Goal: Information Seeking & Learning: Find specific page/section

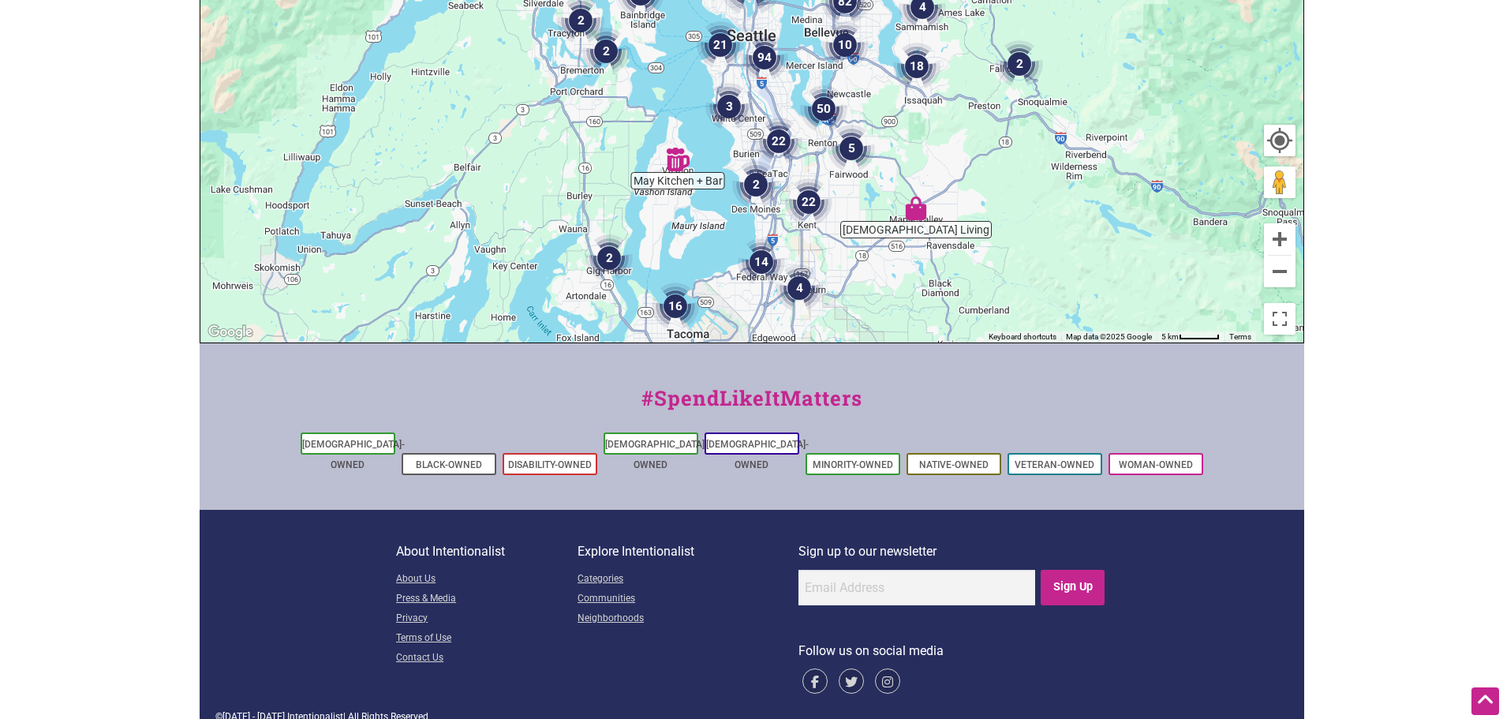
scroll to position [90, 0]
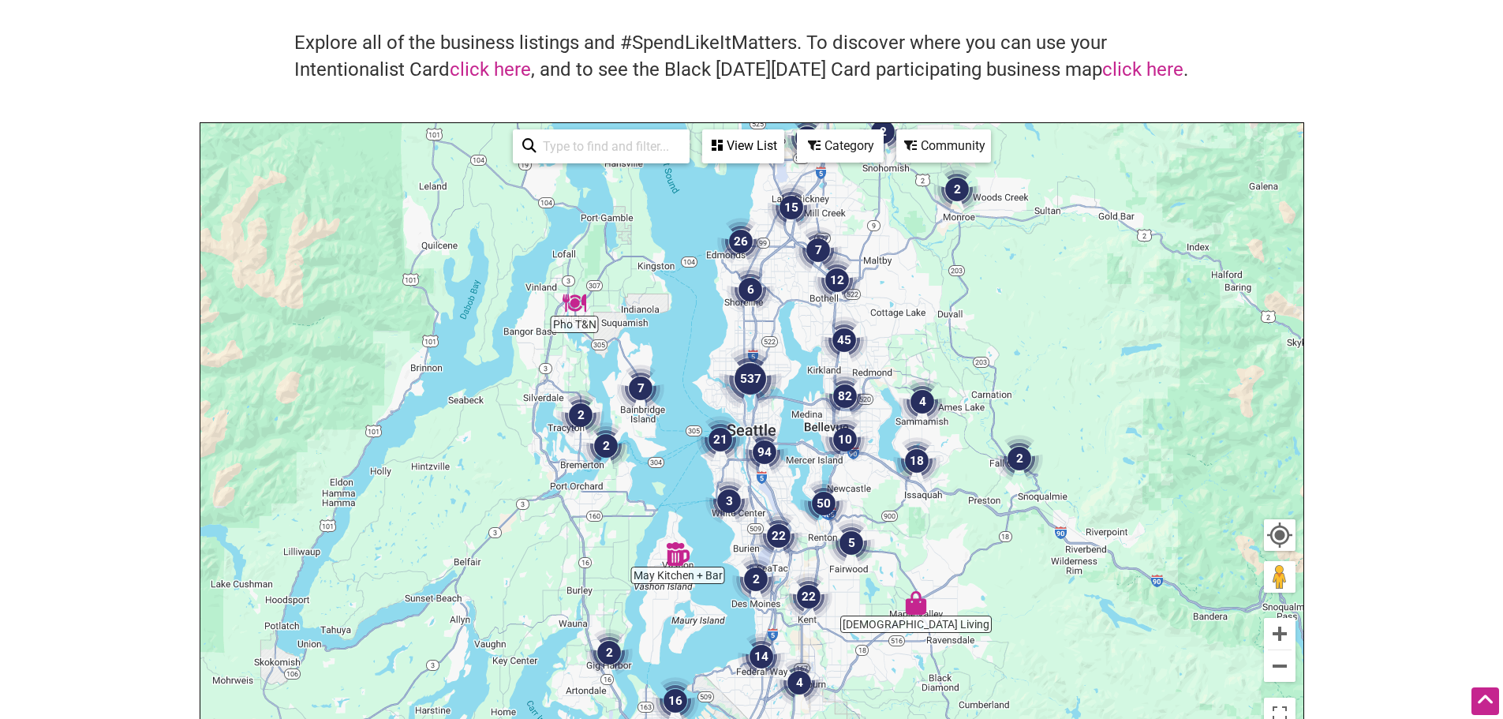
click at [957, 193] on img "2" at bounding box center [956, 189] width 47 height 47
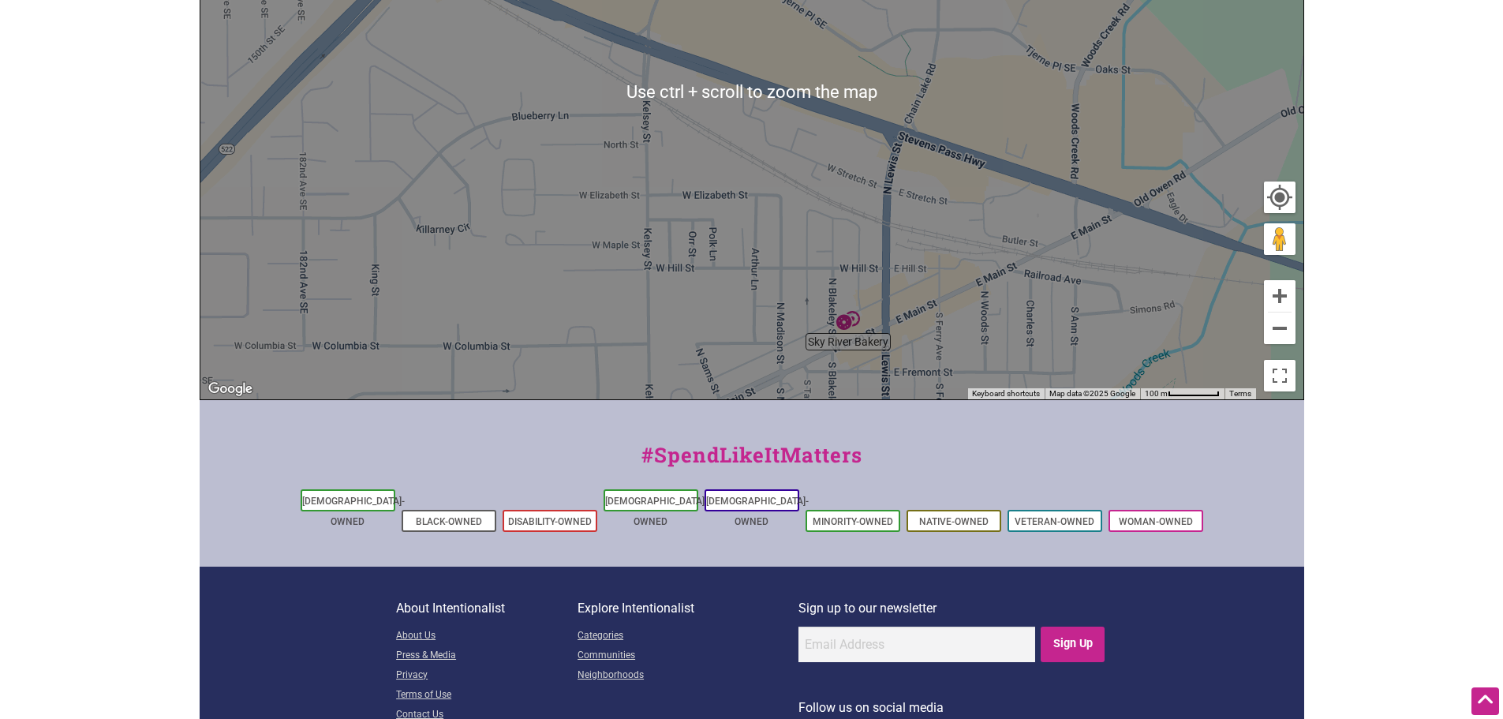
scroll to position [484, 0]
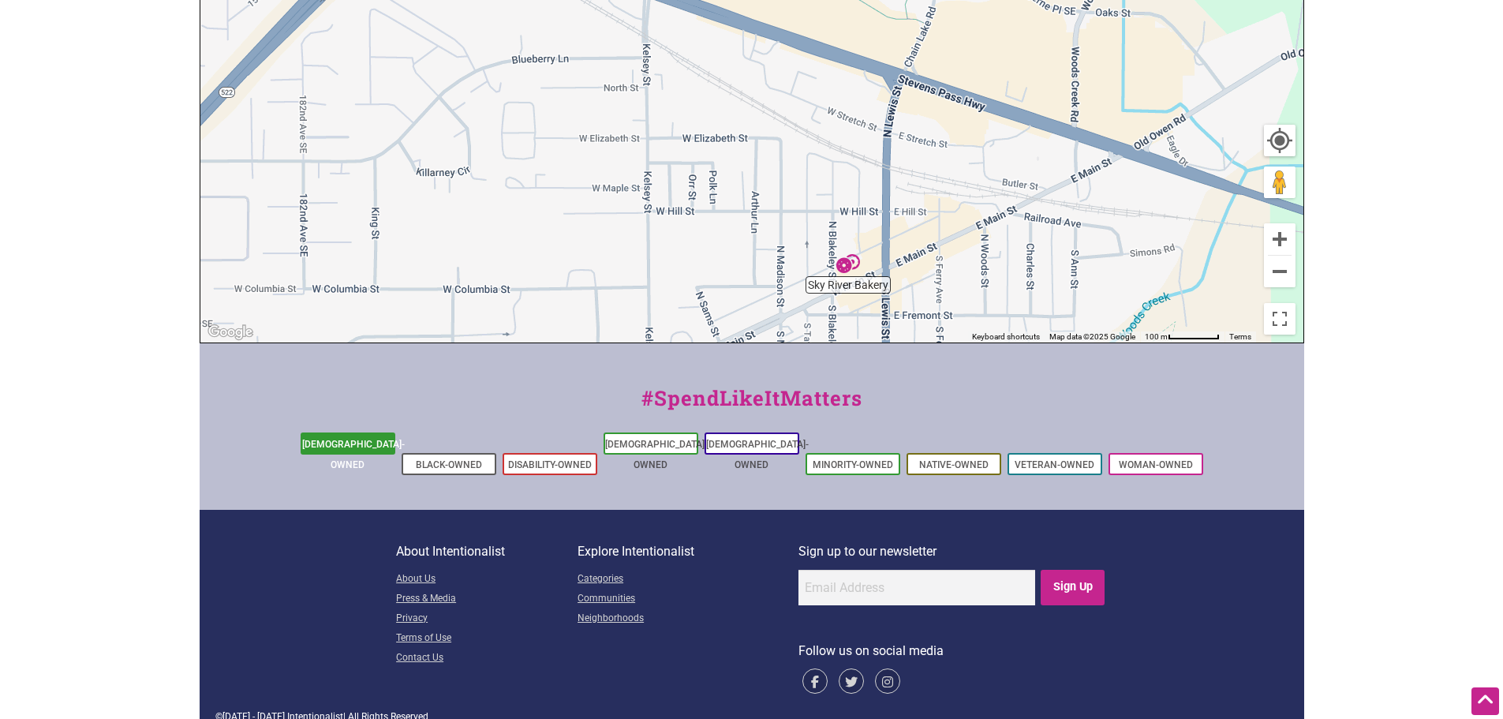
click at [344, 439] on link "[DEMOGRAPHIC_DATA]-Owned" at bounding box center [353, 455] width 103 height 32
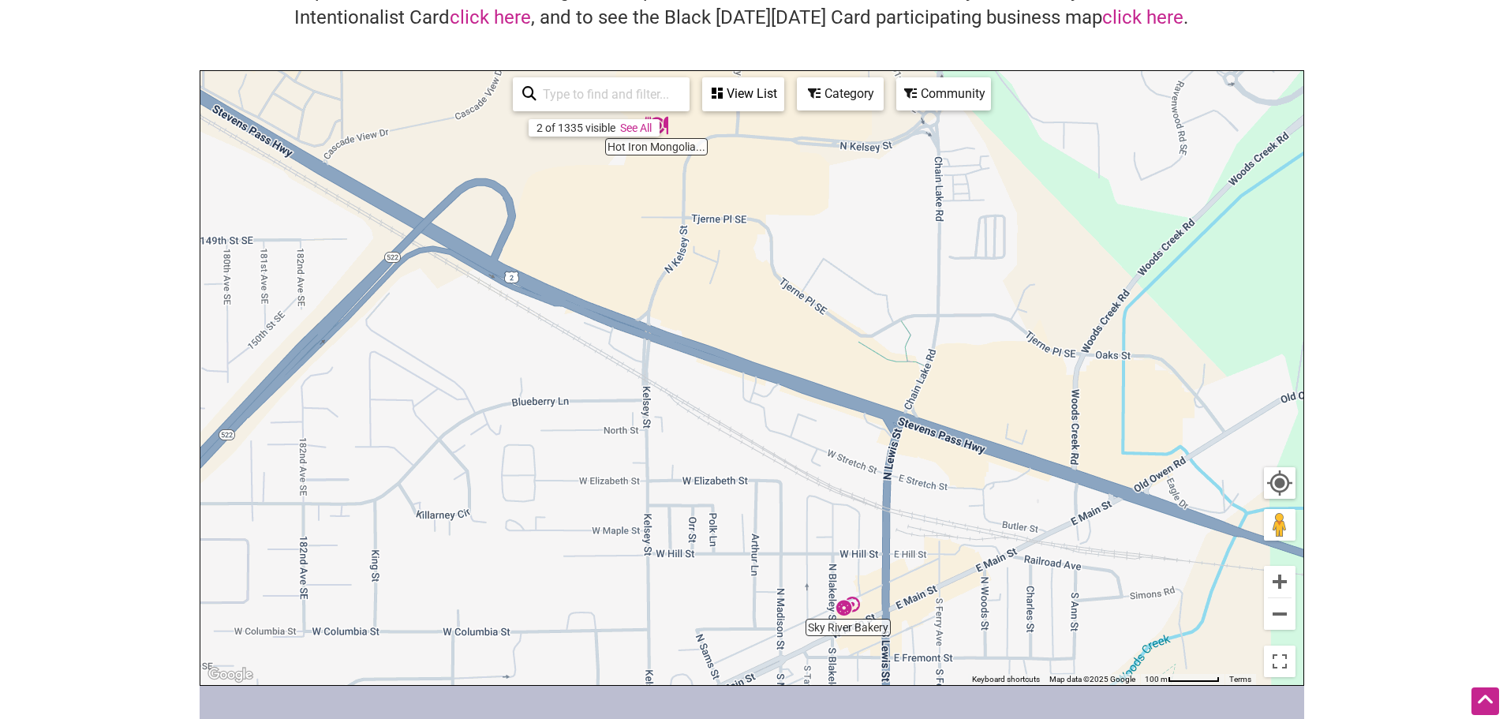
scroll to position [0, 0]
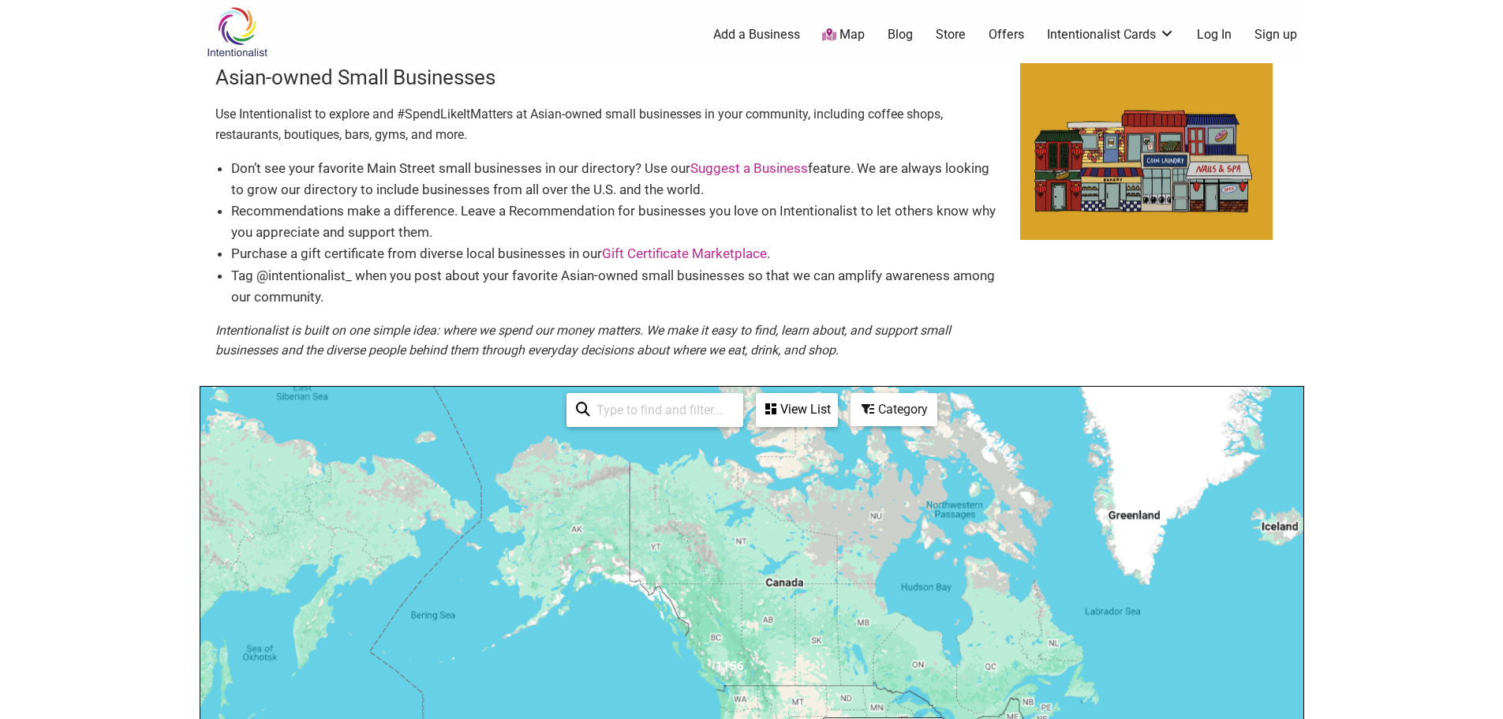
scroll to position [394, 0]
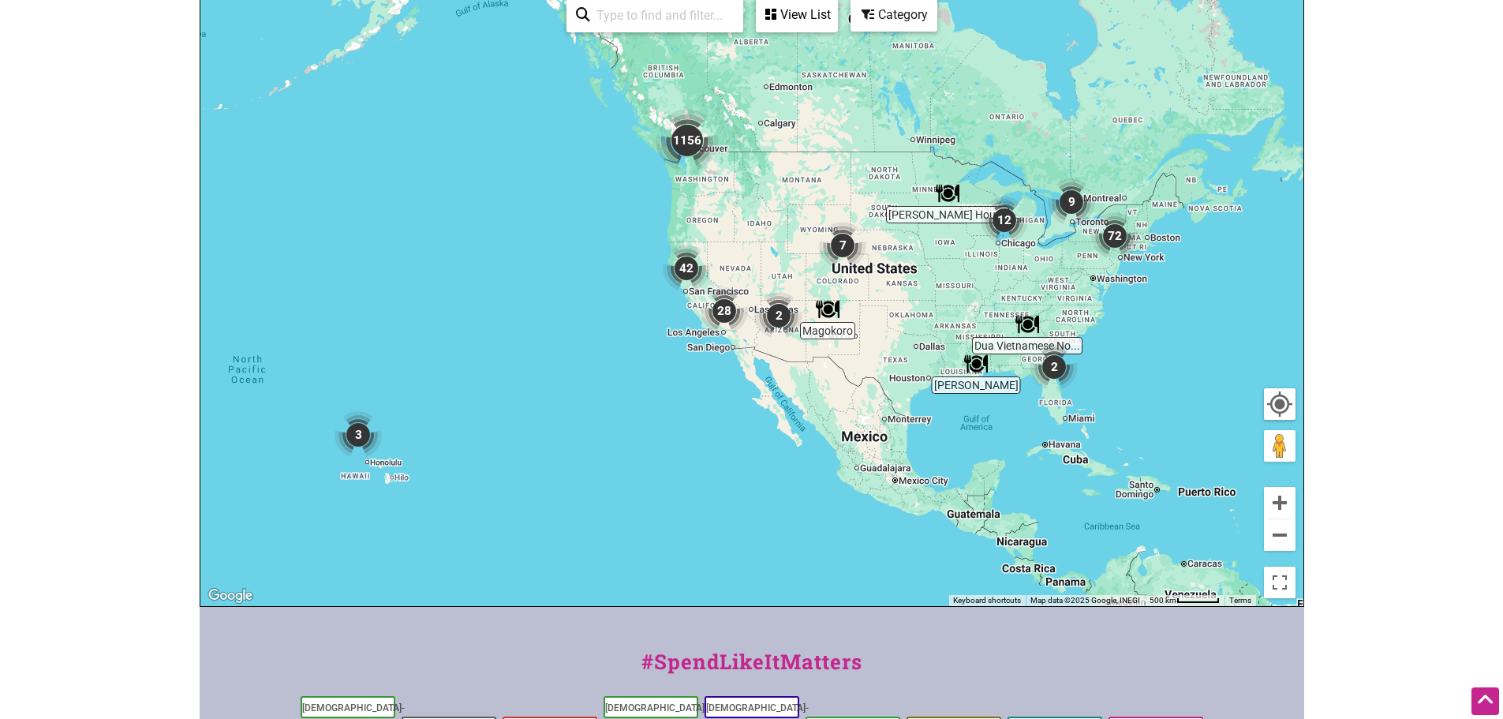
click at [688, 269] on img "42" at bounding box center [686, 268] width 47 height 47
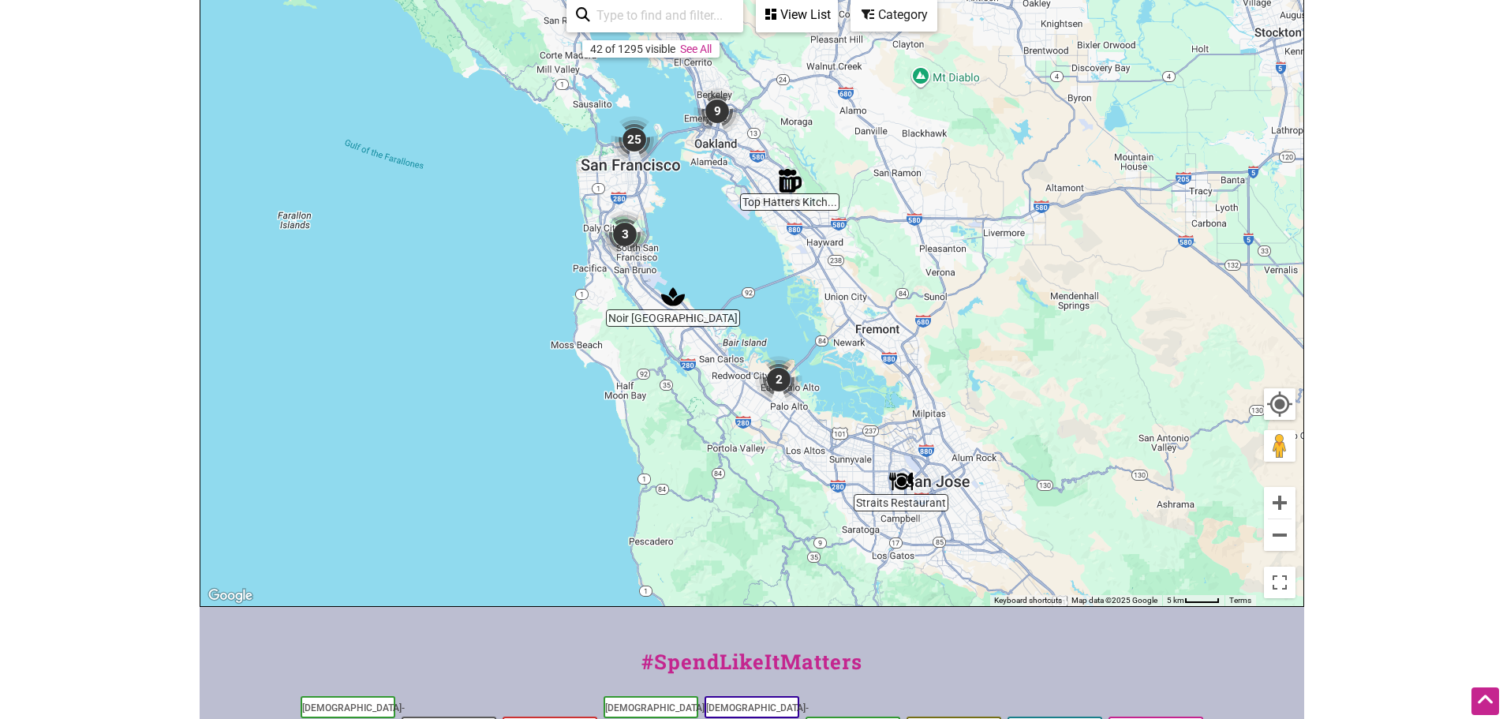
click at [629, 239] on img "3" at bounding box center [624, 234] width 47 height 47
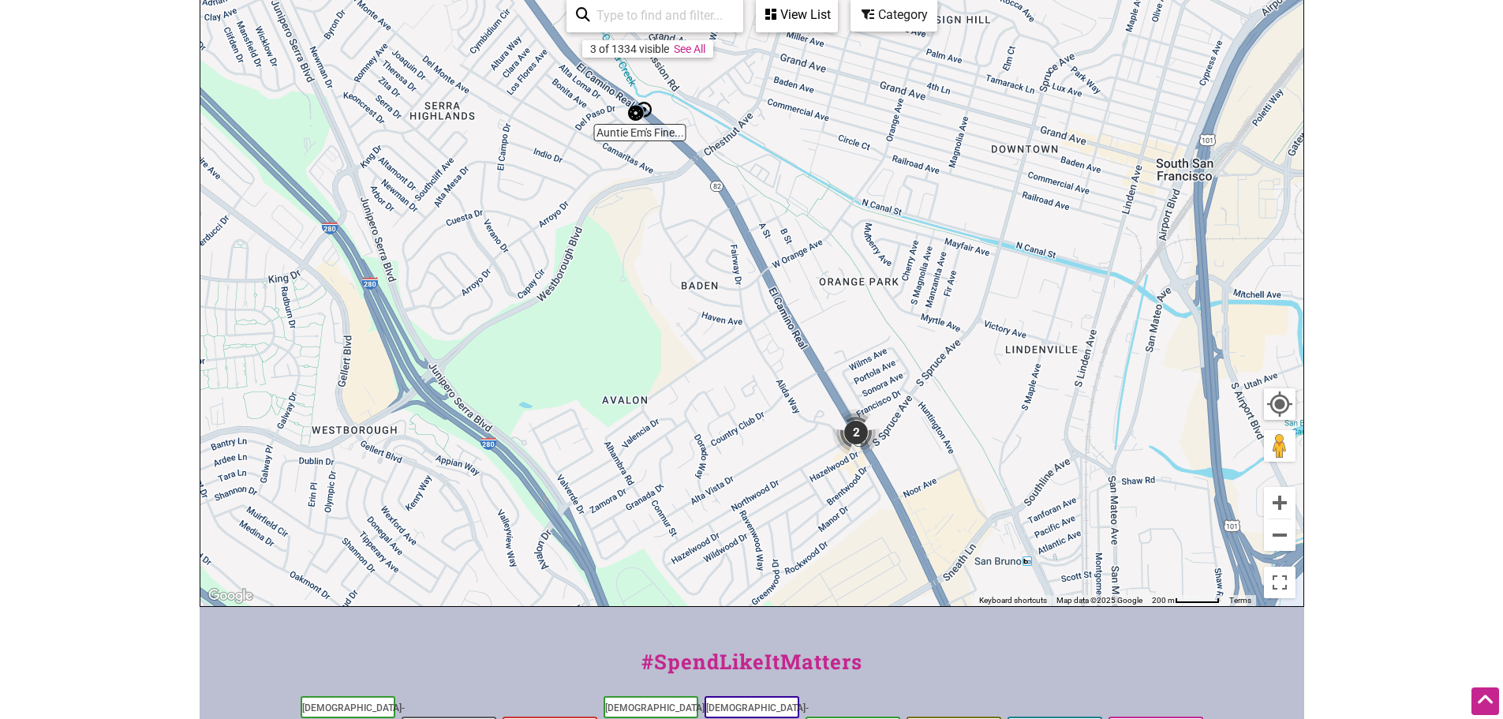
click at [851, 425] on img "2" at bounding box center [855, 432] width 47 height 47
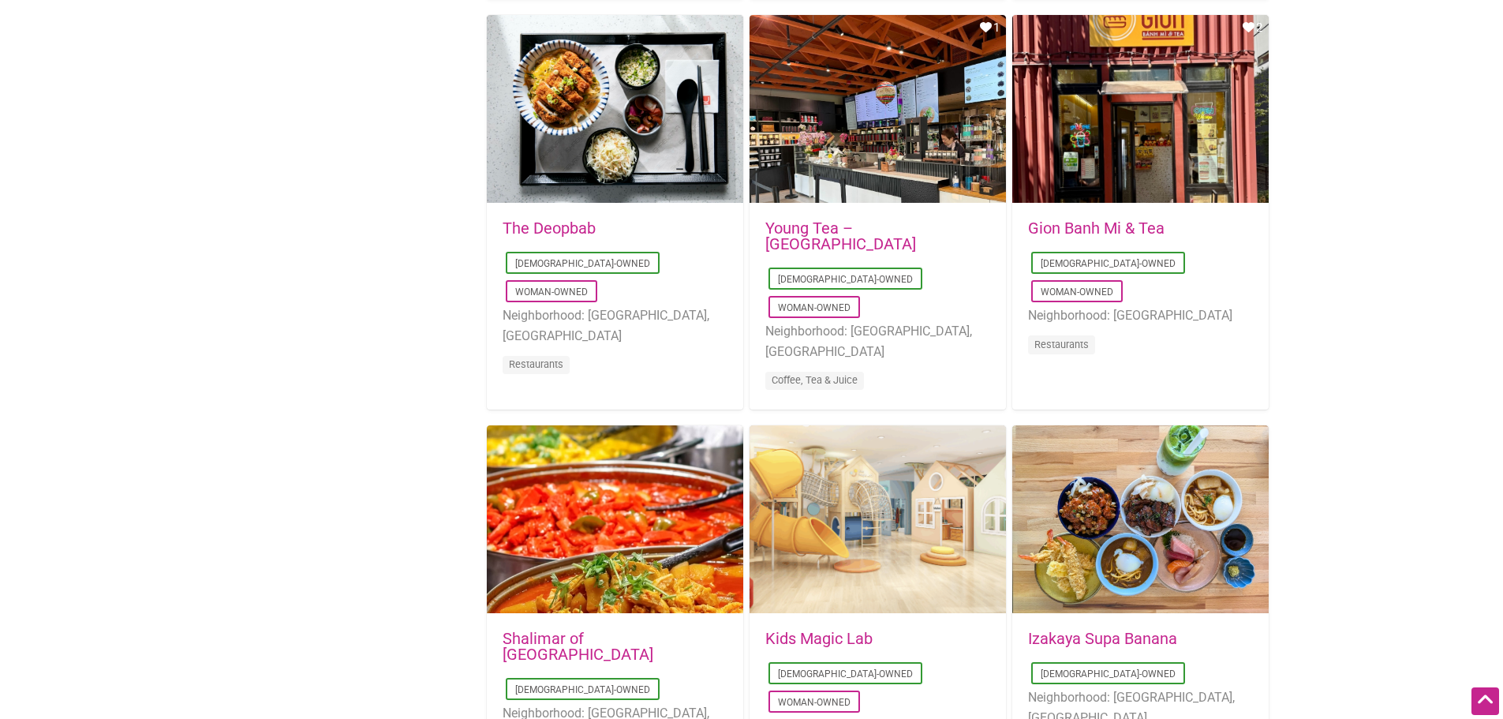
scroll to position [1894, 0]
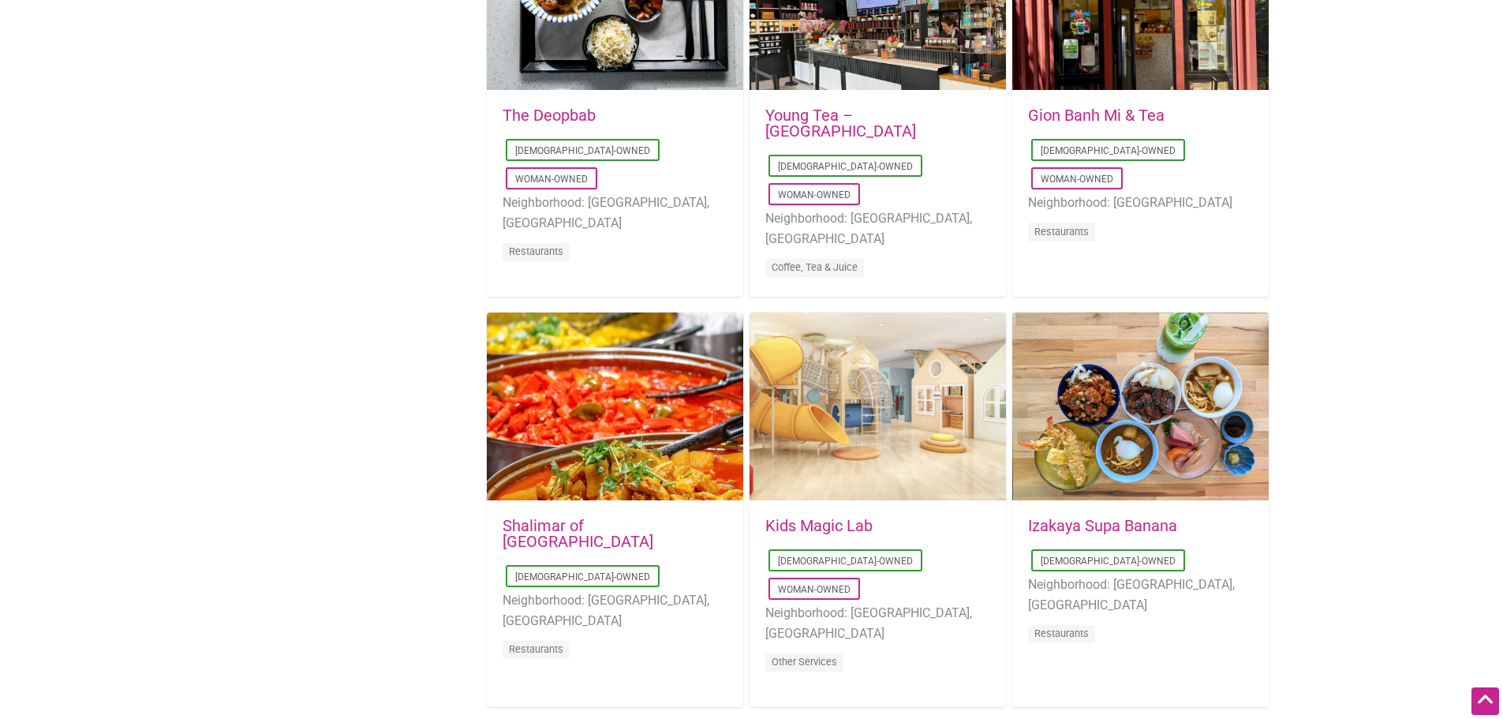
click at [1064, 114] on link "Gion Banh Mi & Tea" at bounding box center [1096, 115] width 136 height 19
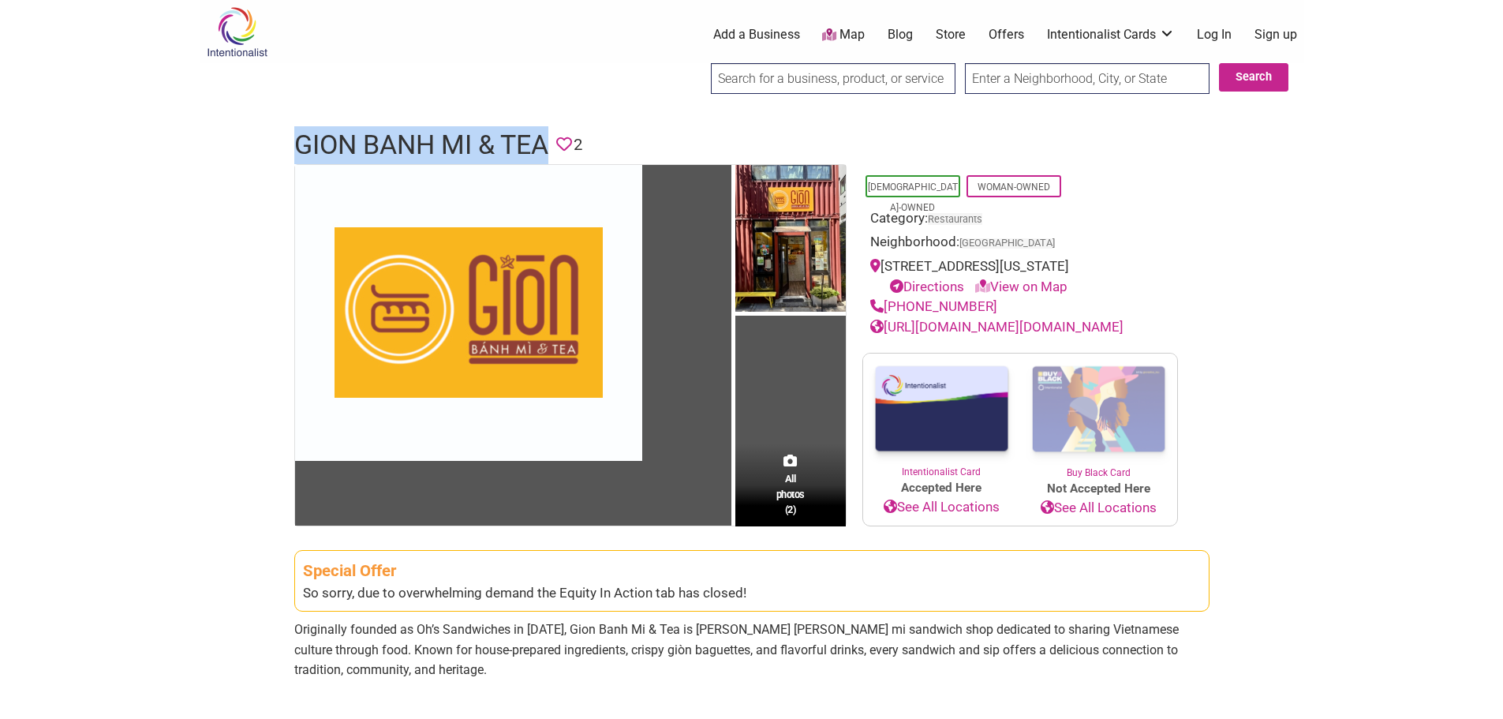
drag, startPoint x: 293, startPoint y: 141, endPoint x: 562, endPoint y: 127, distance: 268.6
click at [562, 127] on header "Gion Banh Mi & Tea Favorite 2" at bounding box center [751, 145] width 915 height 38
copy h1 "Gion Banh Mi & Tea"
